Goal: Find specific page/section: Find specific page/section

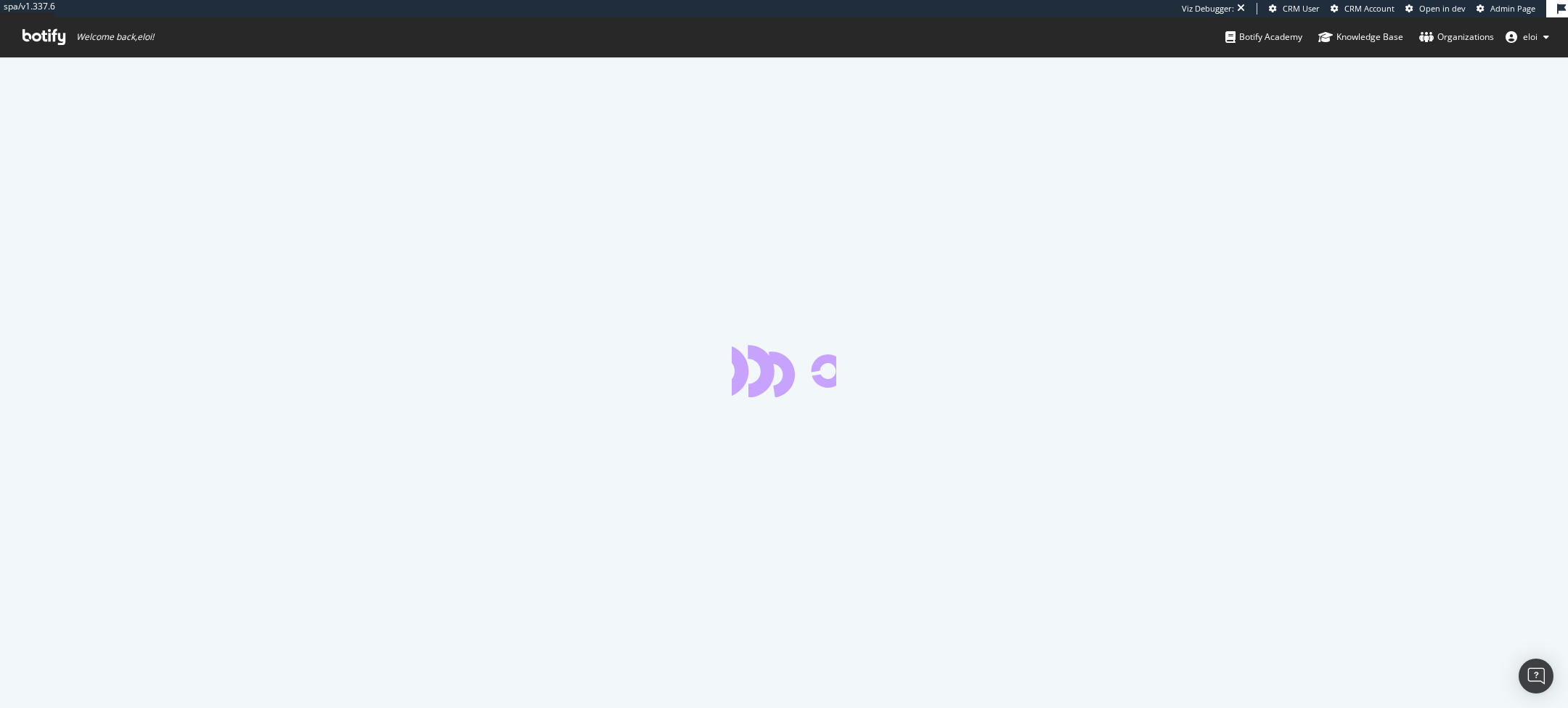
click at [1488, 5] on link "Admin Page" at bounding box center [1506, 9] width 58 height 11
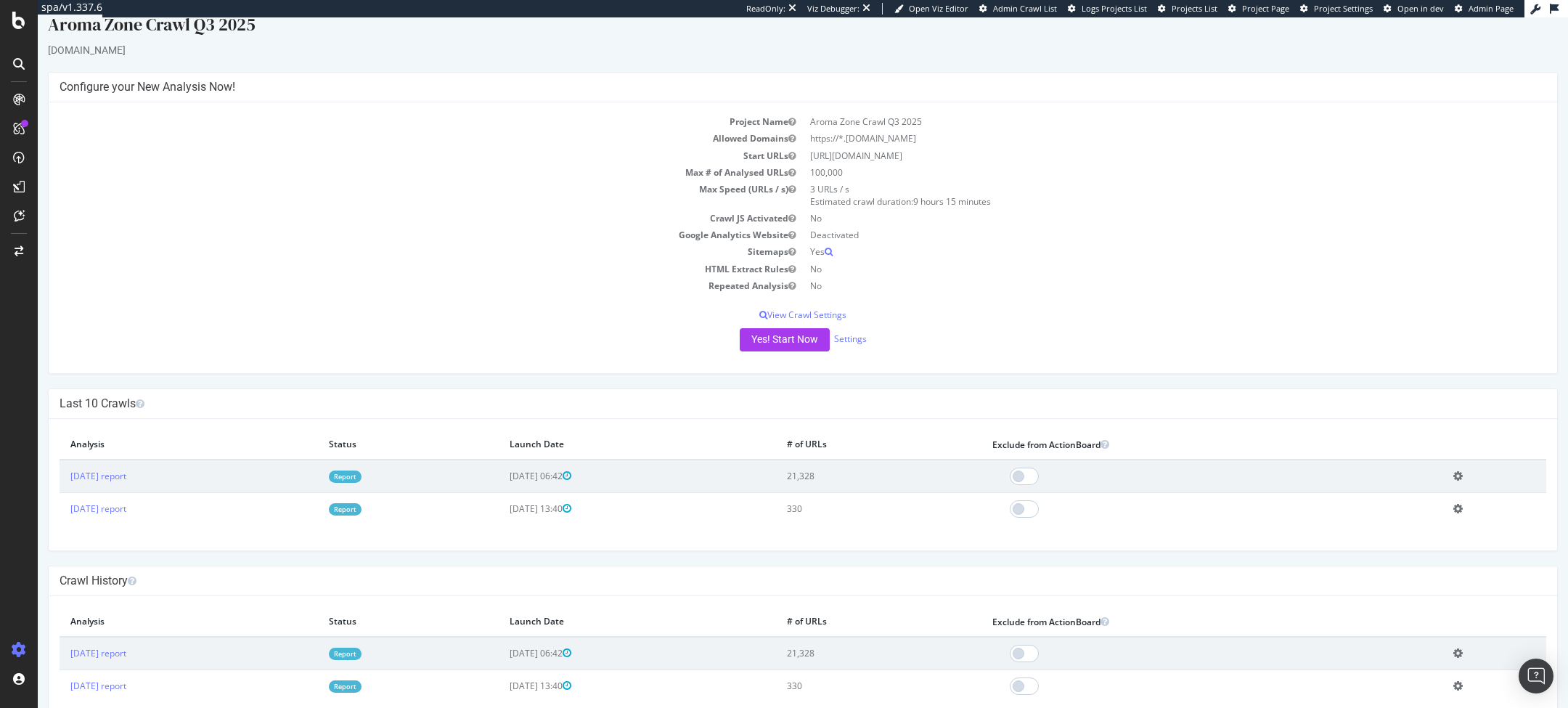
scroll to position [17, 0]
